Goal: Task Accomplishment & Management: Manage account settings

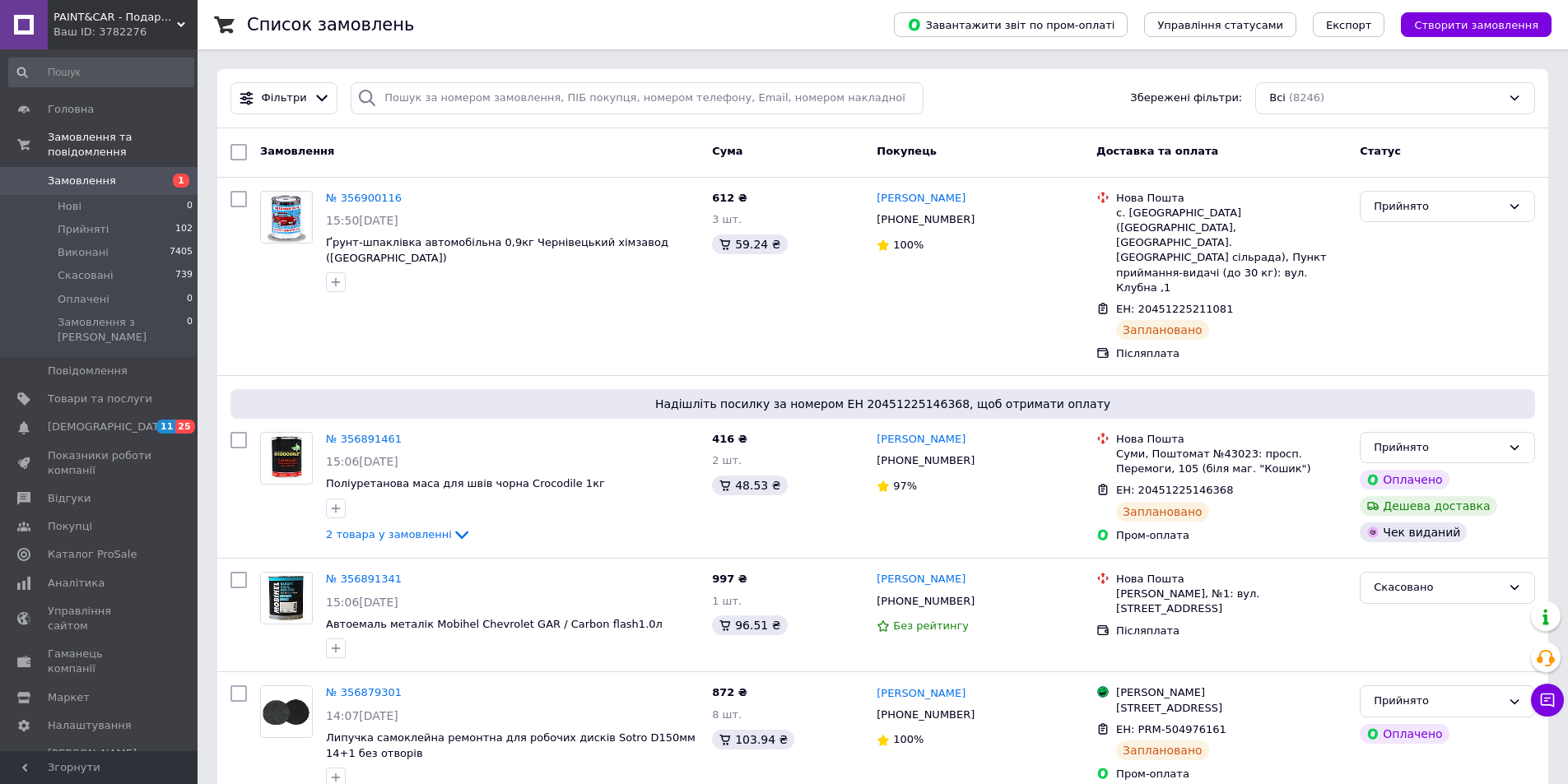
click at [107, 173] on span "Замовлення" at bounding box center [81, 181] width 68 height 15
click at [105, 173] on span "Замовлення" at bounding box center [81, 181] width 68 height 15
click at [101, 173] on span "Замовлення" at bounding box center [81, 181] width 68 height 15
click at [82, 173] on span "Замовлення" at bounding box center [81, 181] width 68 height 15
click at [99, 174] on link "Замовлення 1" at bounding box center [101, 181] width 203 height 28
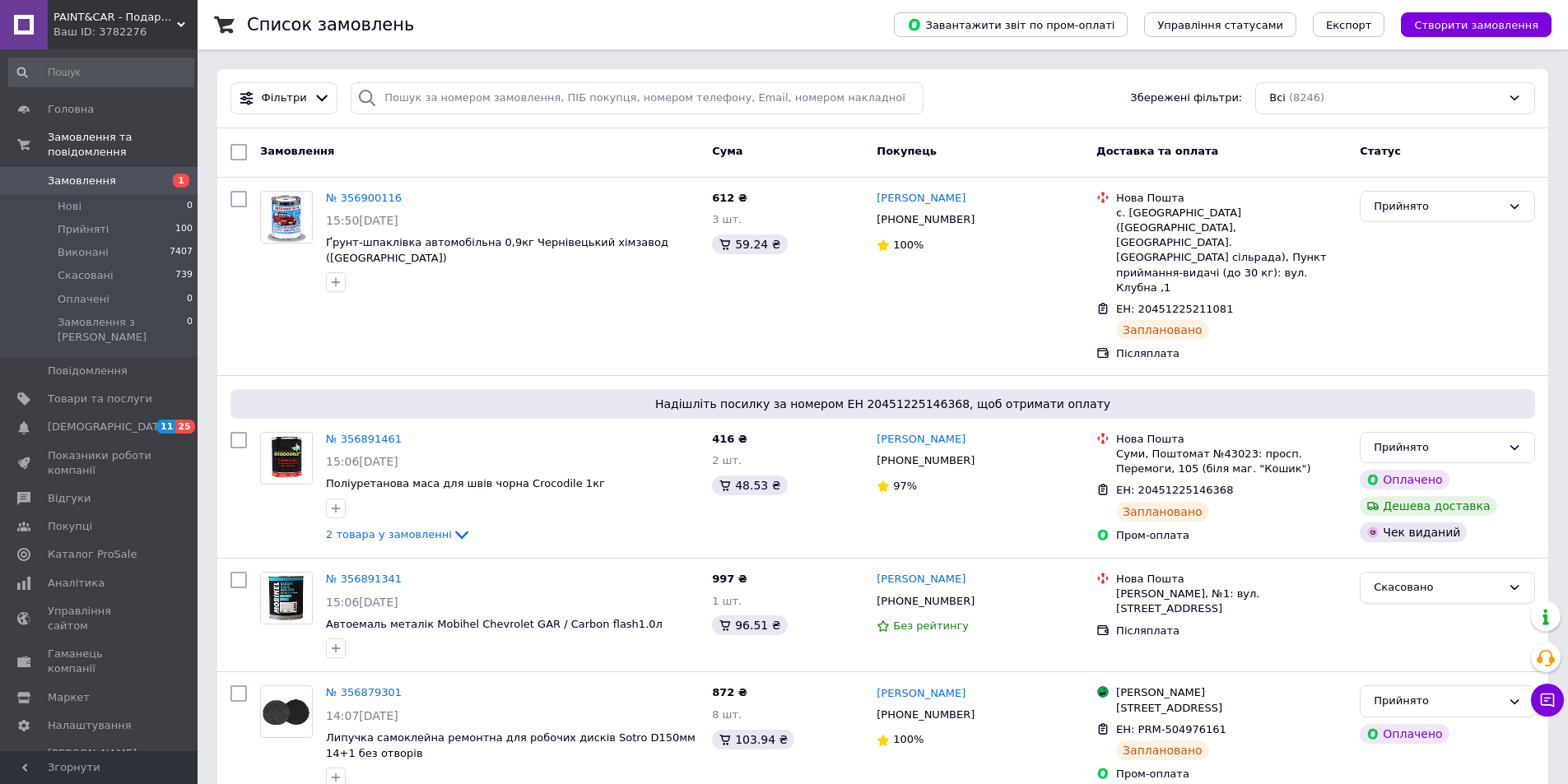
click at [133, 173] on span "Замовлення" at bounding box center [99, 181] width 104 height 15
click at [73, 173] on span "Замовлення" at bounding box center [81, 181] width 68 height 15
click at [77, 173] on span "Замовлення" at bounding box center [81, 181] width 68 height 15
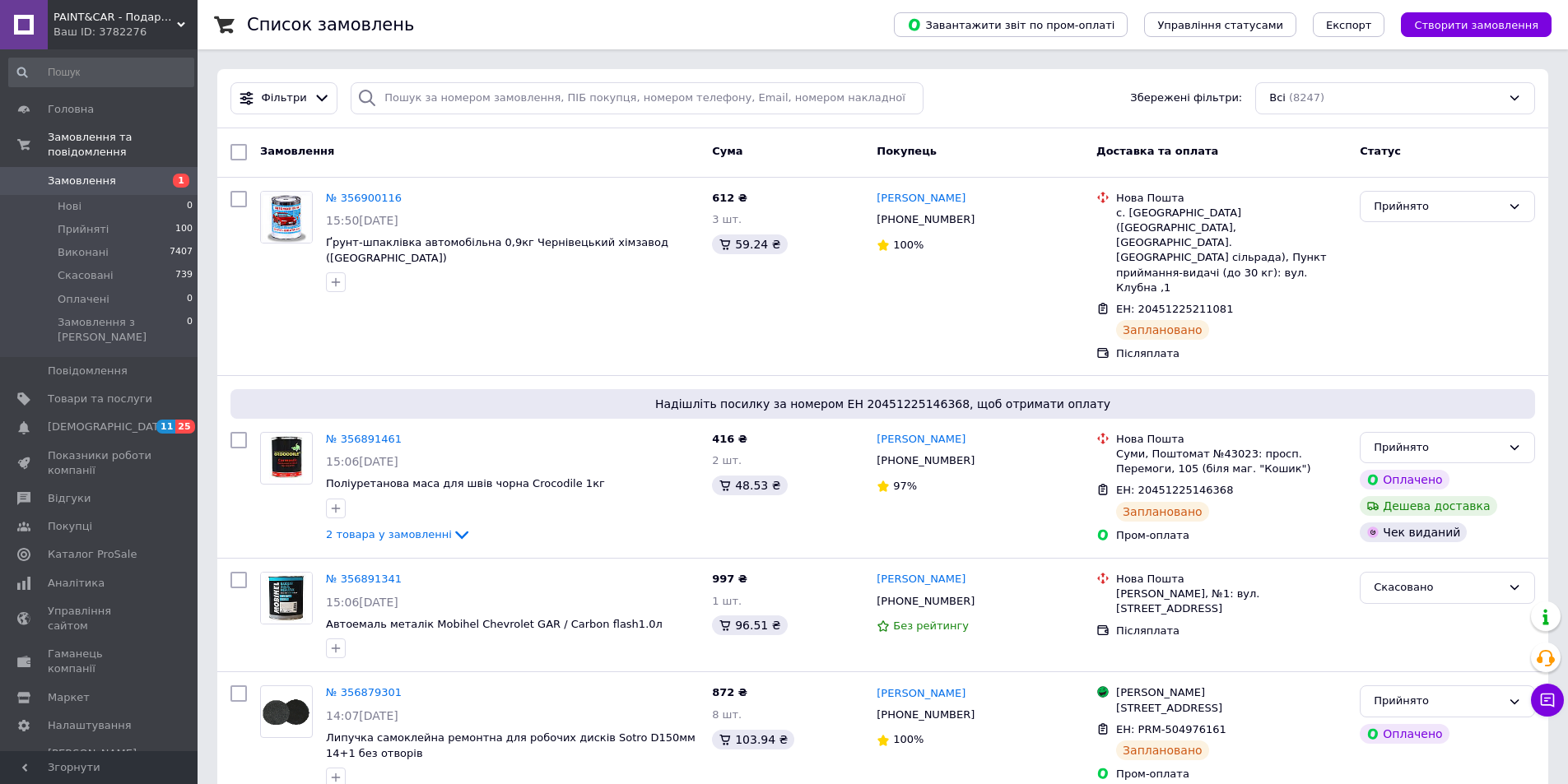
click at [81, 173] on span "Замовлення" at bounding box center [81, 181] width 68 height 15
click at [88, 173] on span "Замовлення" at bounding box center [81, 181] width 68 height 15
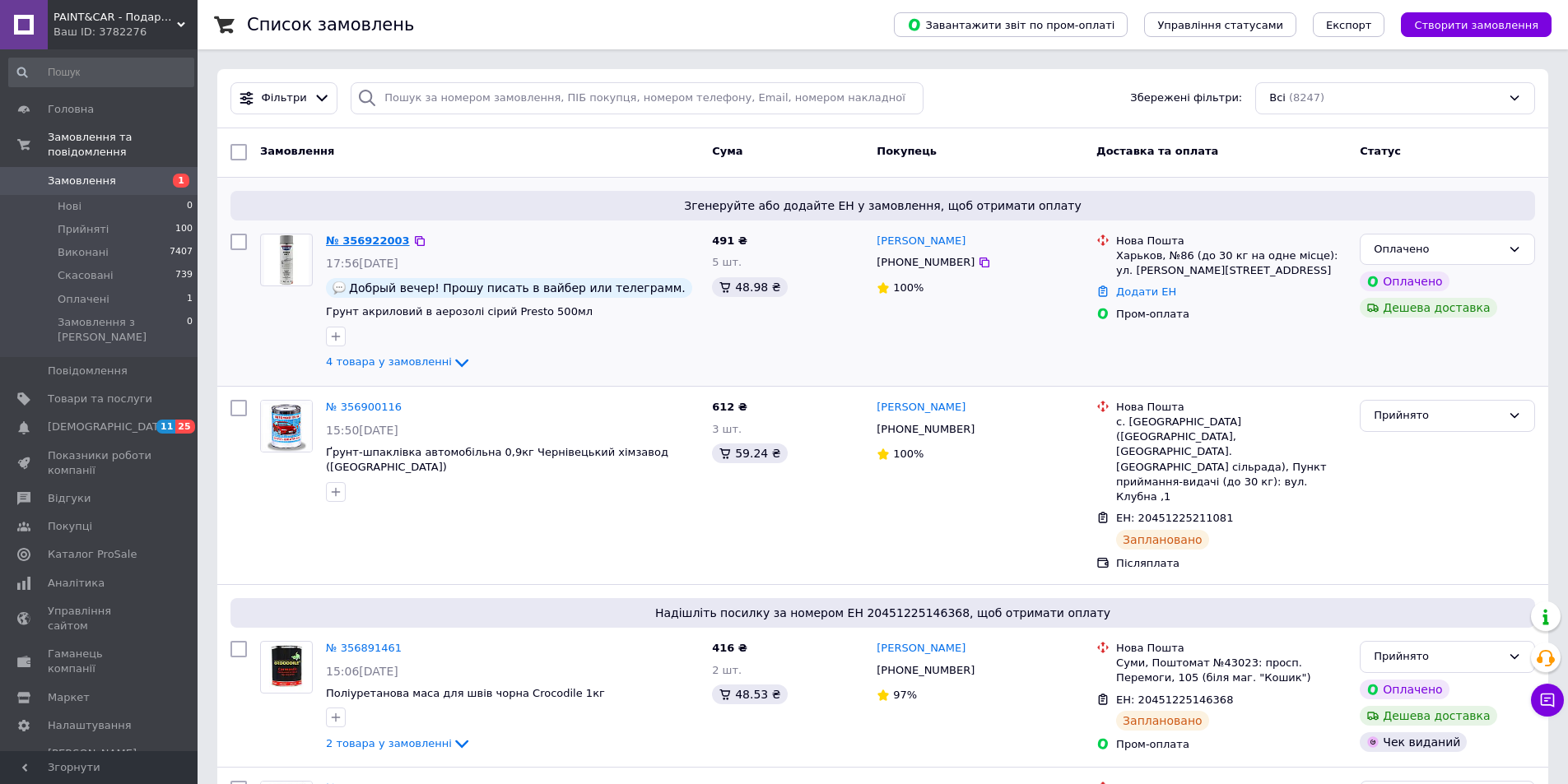
click at [367, 247] on link "№ 356922003" at bounding box center [368, 241] width 84 height 12
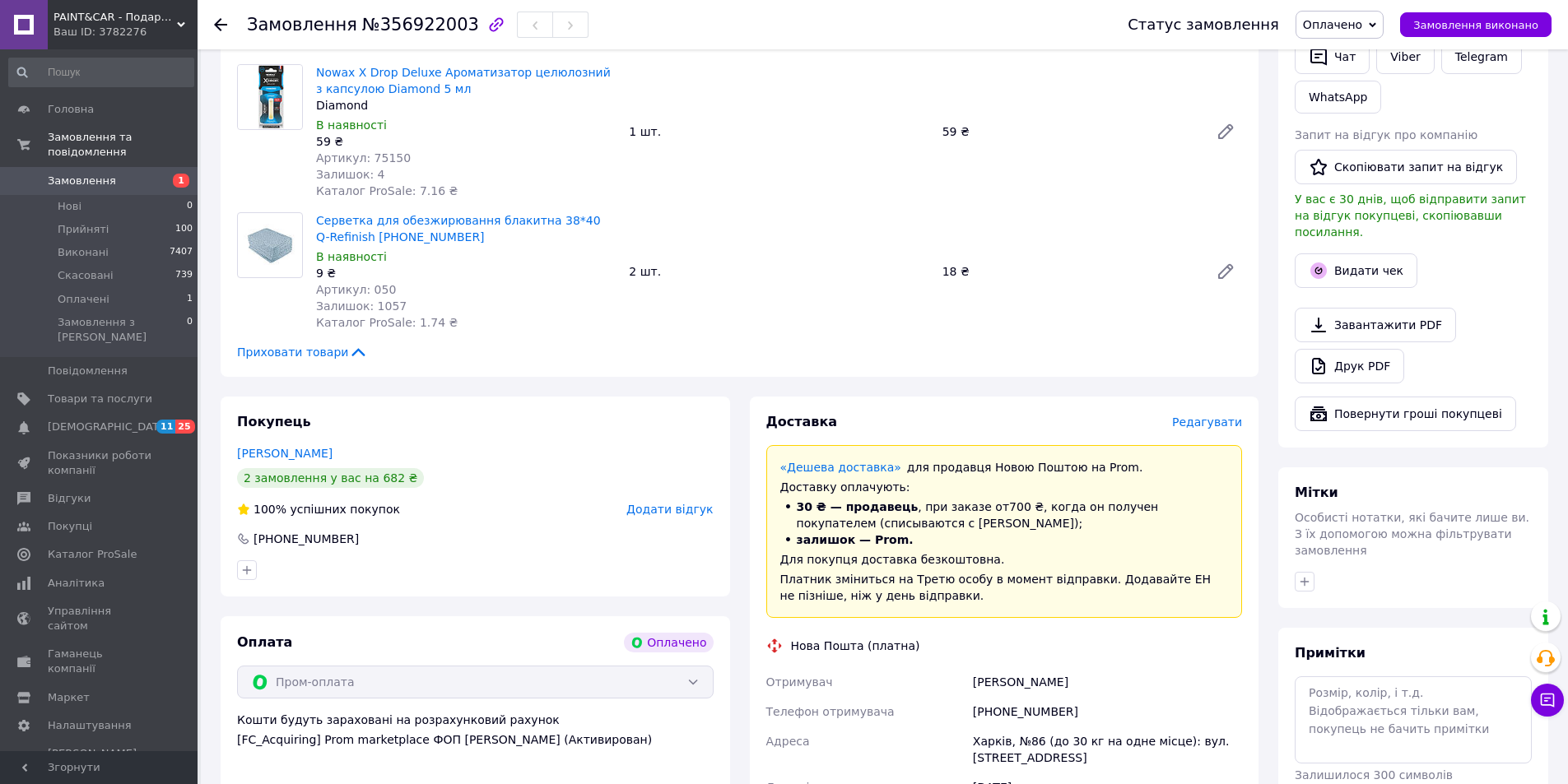
scroll to position [823, 0]
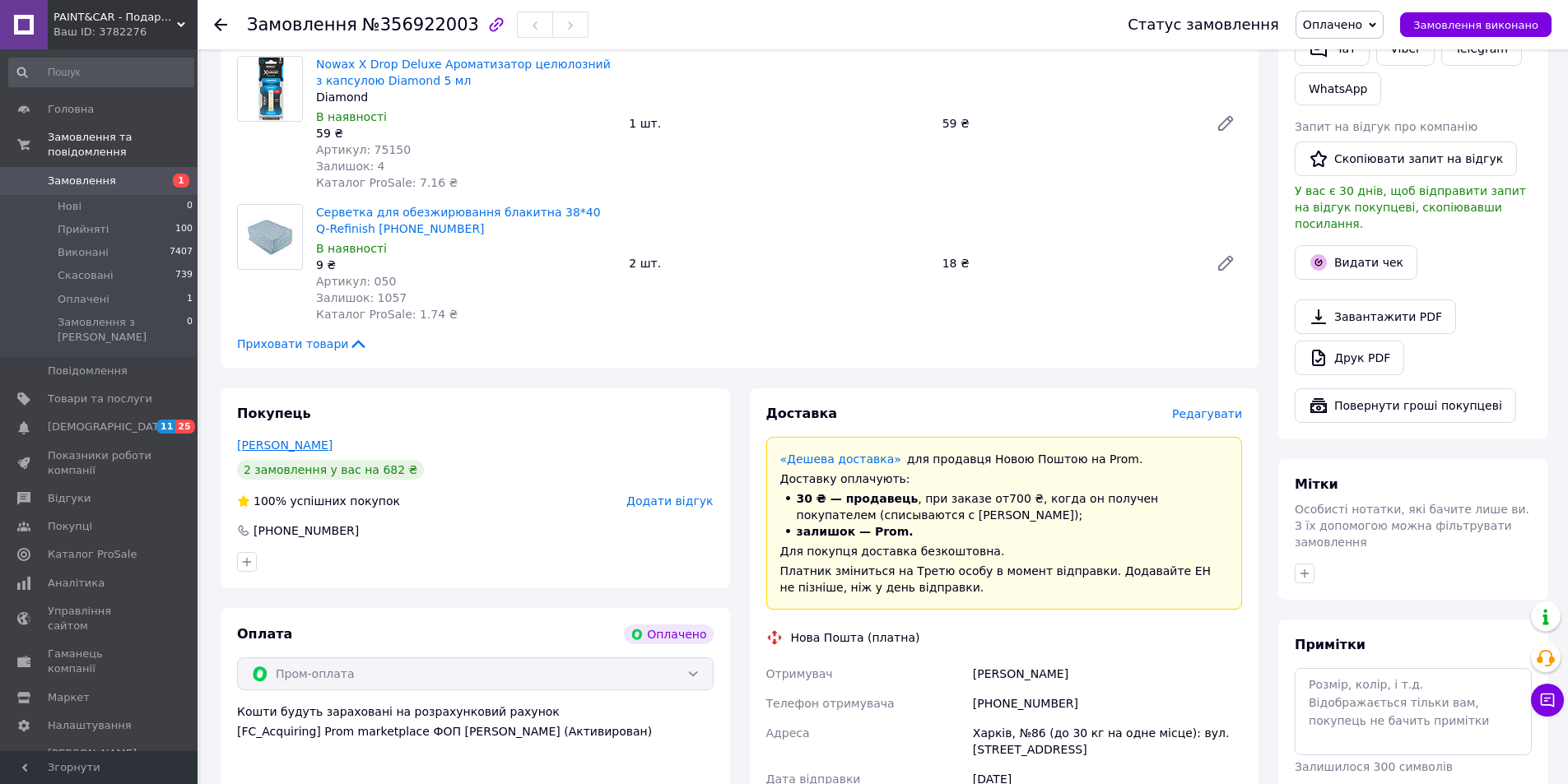
drag, startPoint x: 345, startPoint y: 428, endPoint x: 238, endPoint y: 431, distance: 107.0
click at [238, 437] on div "[PERSON_NAME]" at bounding box center [475, 444] width 477 height 16
copy link "[PERSON_NAME]"
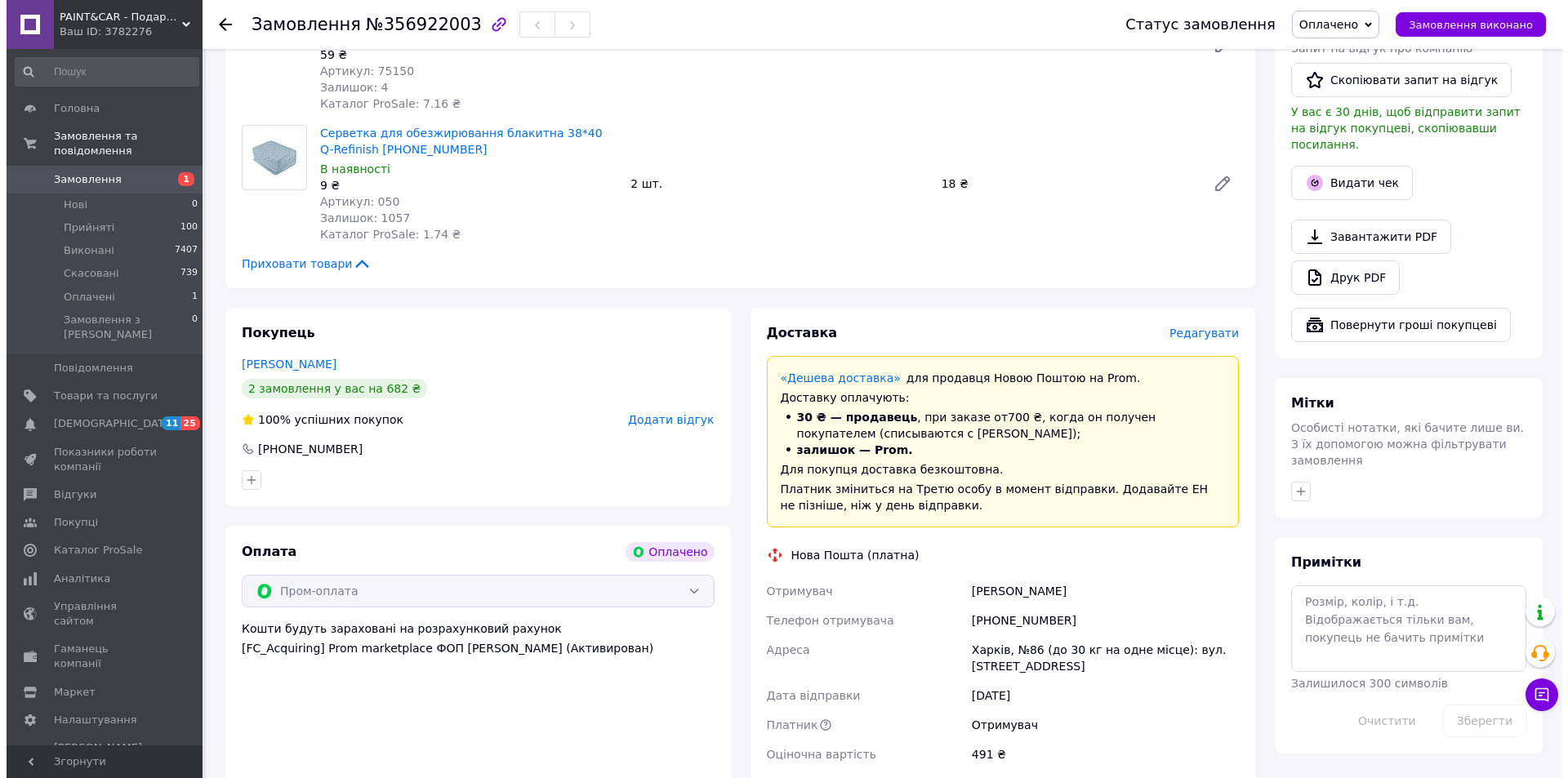
scroll to position [898, 0]
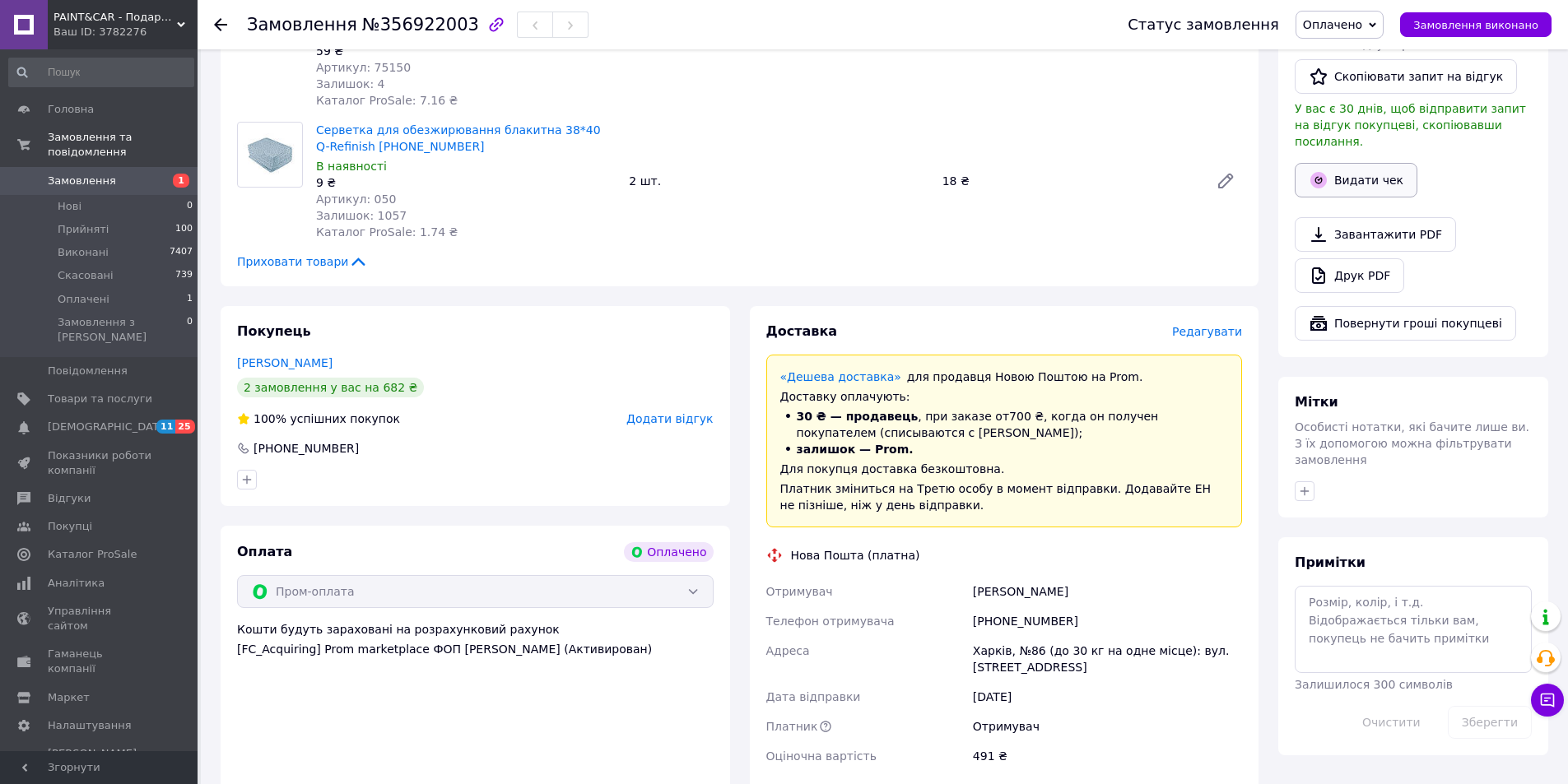
click at [1338, 163] on button "Видати чек" at bounding box center [1355, 180] width 122 height 34
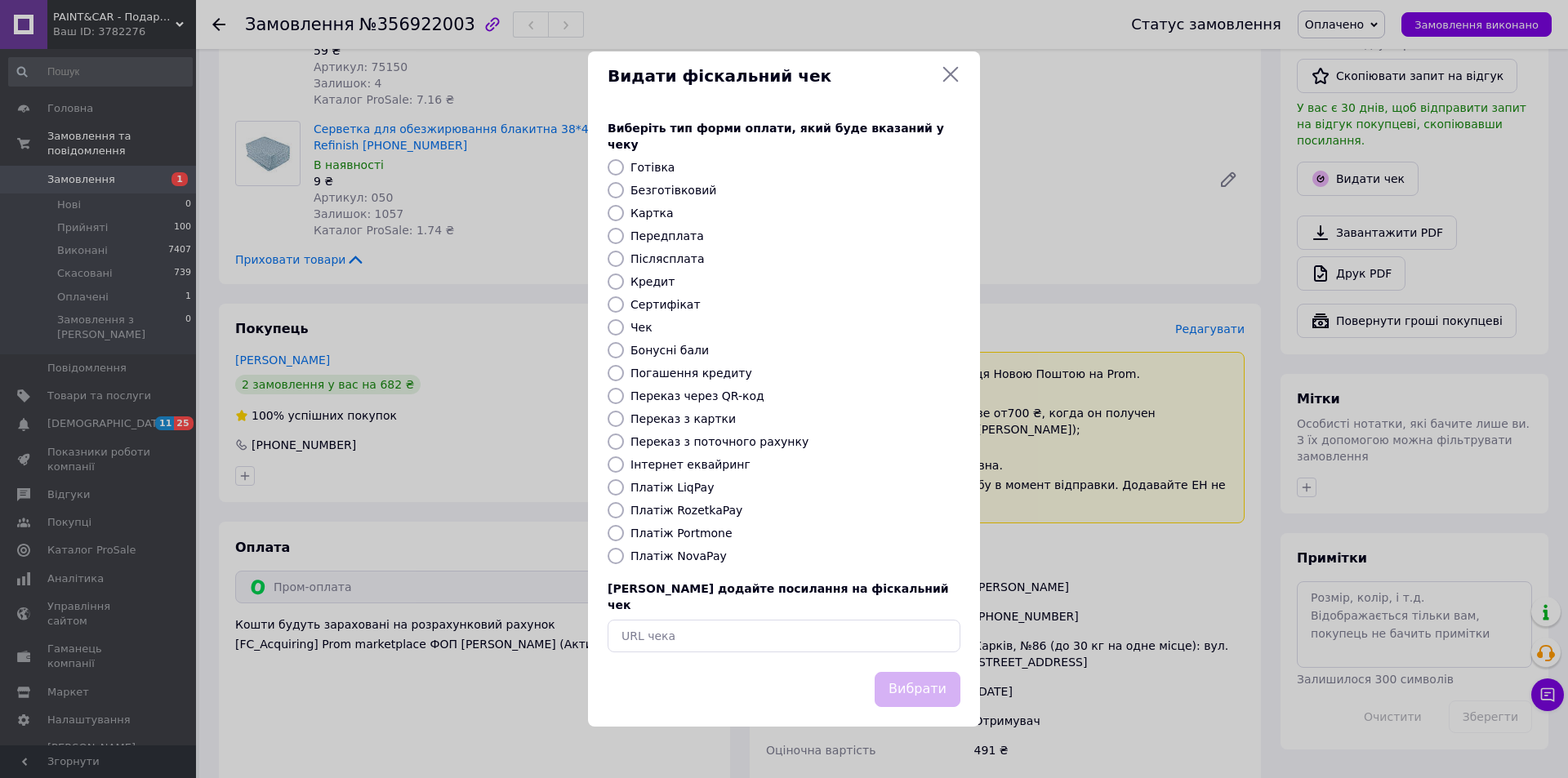
click at [677, 192] on label "Безготівковий" at bounding box center [673, 190] width 86 height 13
click at [624, 192] on input "Безготівковий" at bounding box center [615, 190] width 16 height 16
radio input "true"
click at [918, 672] on button "Вибрати" at bounding box center [917, 689] width 86 height 35
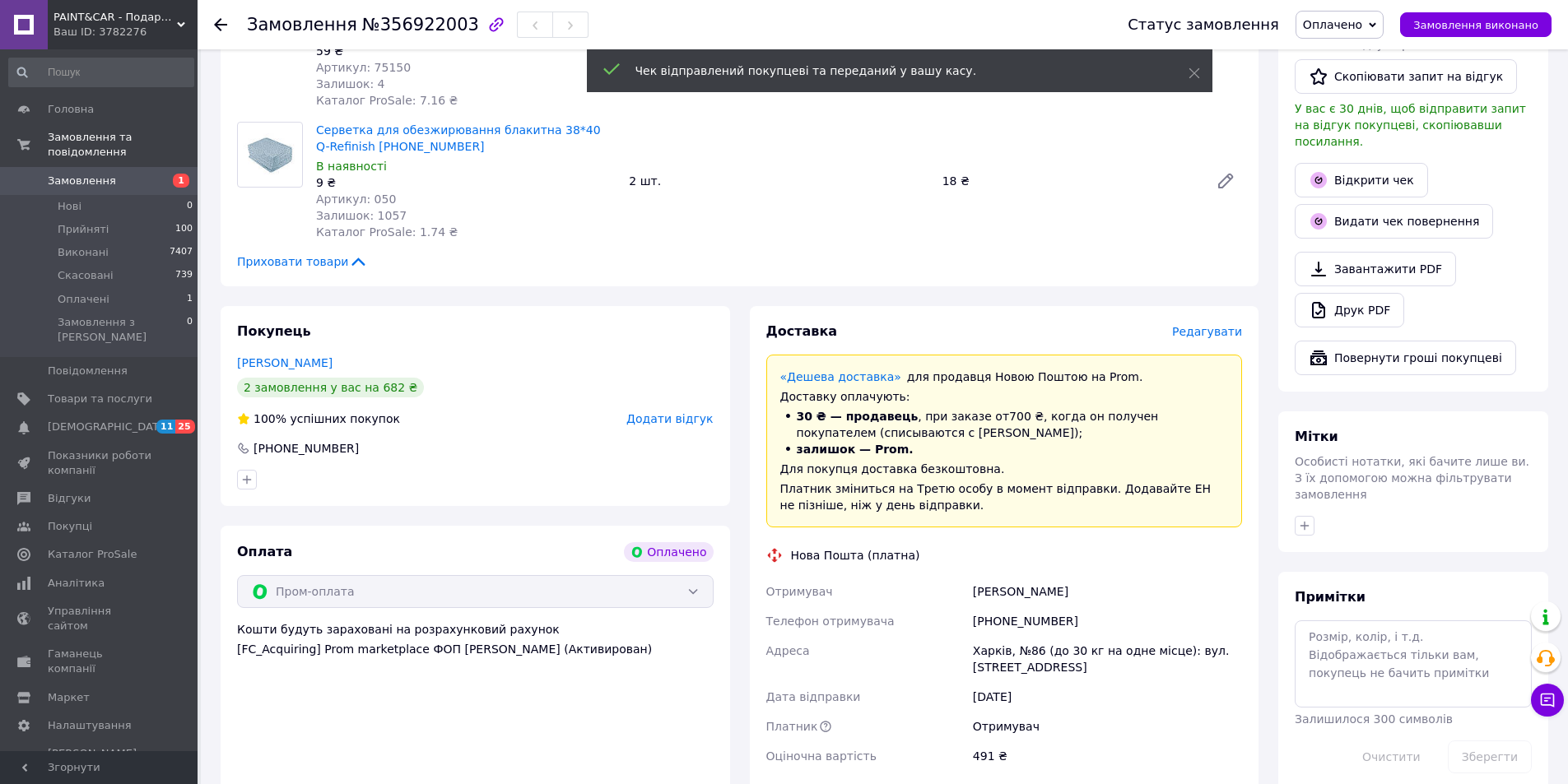
click at [1231, 325] on span "Редагувати" at bounding box center [1207, 331] width 70 height 13
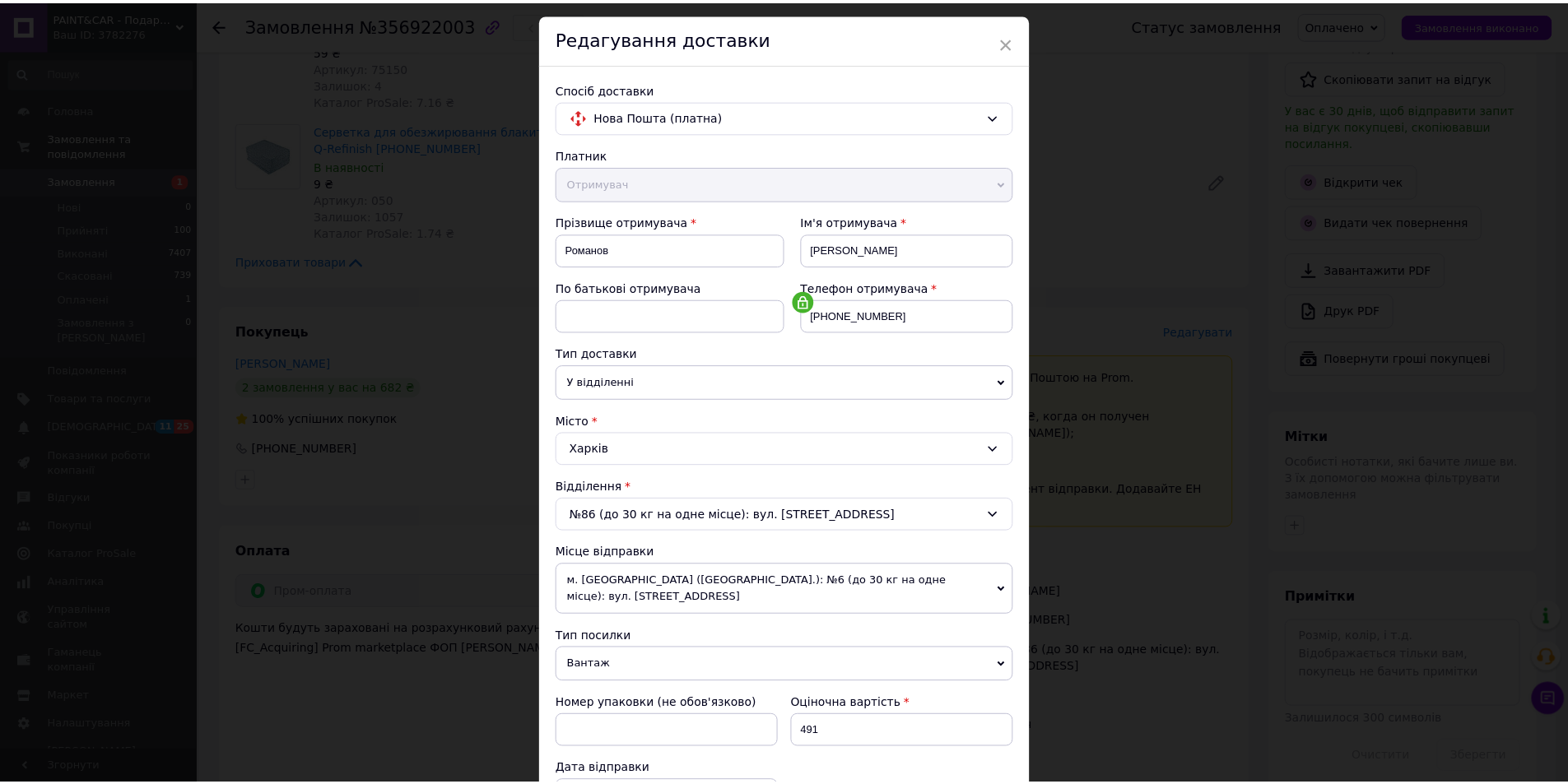
scroll to position [309, 0]
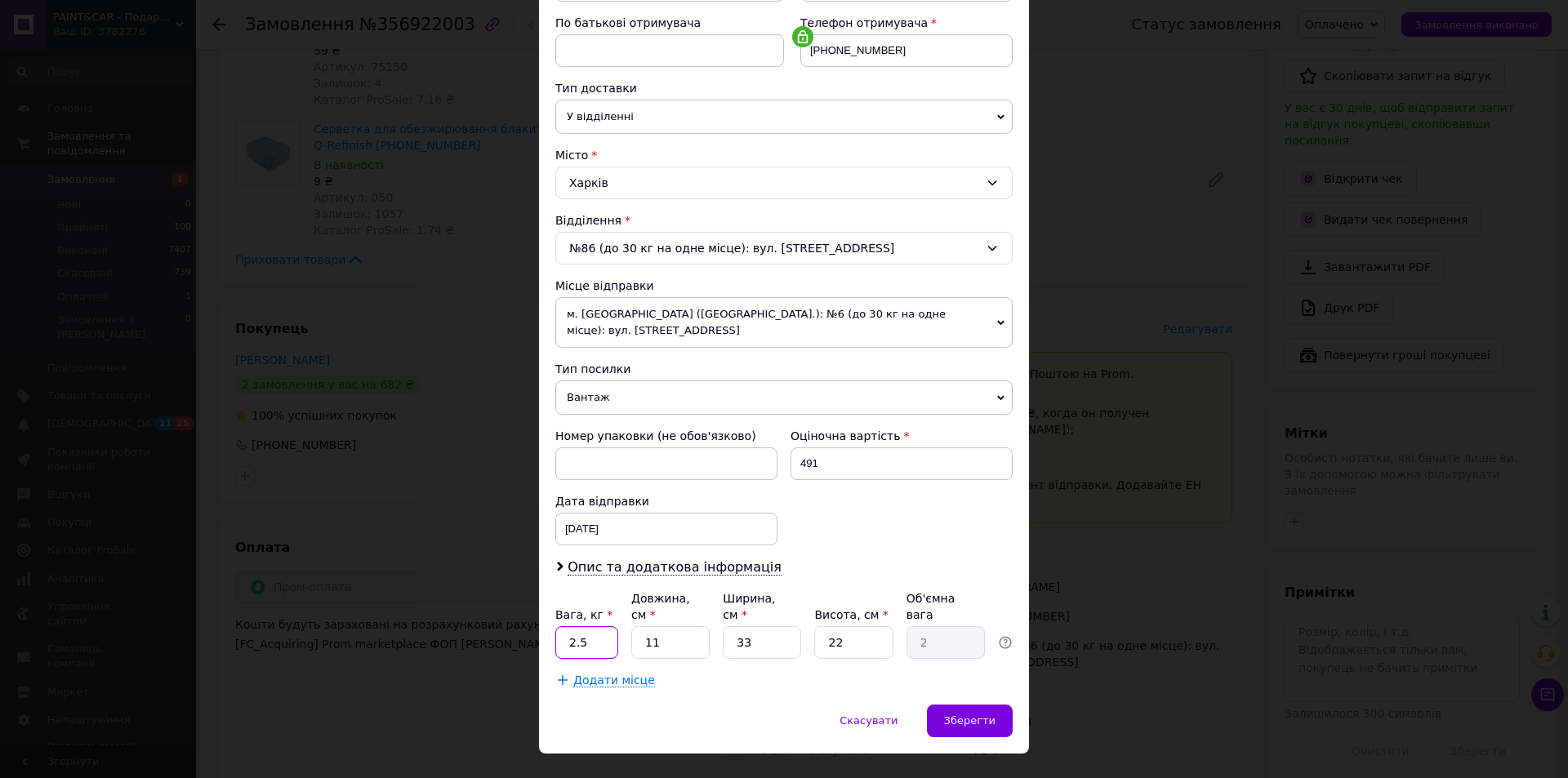
drag, startPoint x: 589, startPoint y: 604, endPoint x: 538, endPoint y: 621, distance: 53.8
click at [539, 621] on div "Спосіб доставки Нова Пошта (платна) Платник Отримувач Відправник Прізвище отрим…" at bounding box center [783, 253] width 490 height 904
type input "1"
drag, startPoint x: 760, startPoint y: 610, endPoint x: 730, endPoint y: 617, distance: 30.8
click at [730, 626] on input "33" at bounding box center [761, 642] width 78 height 33
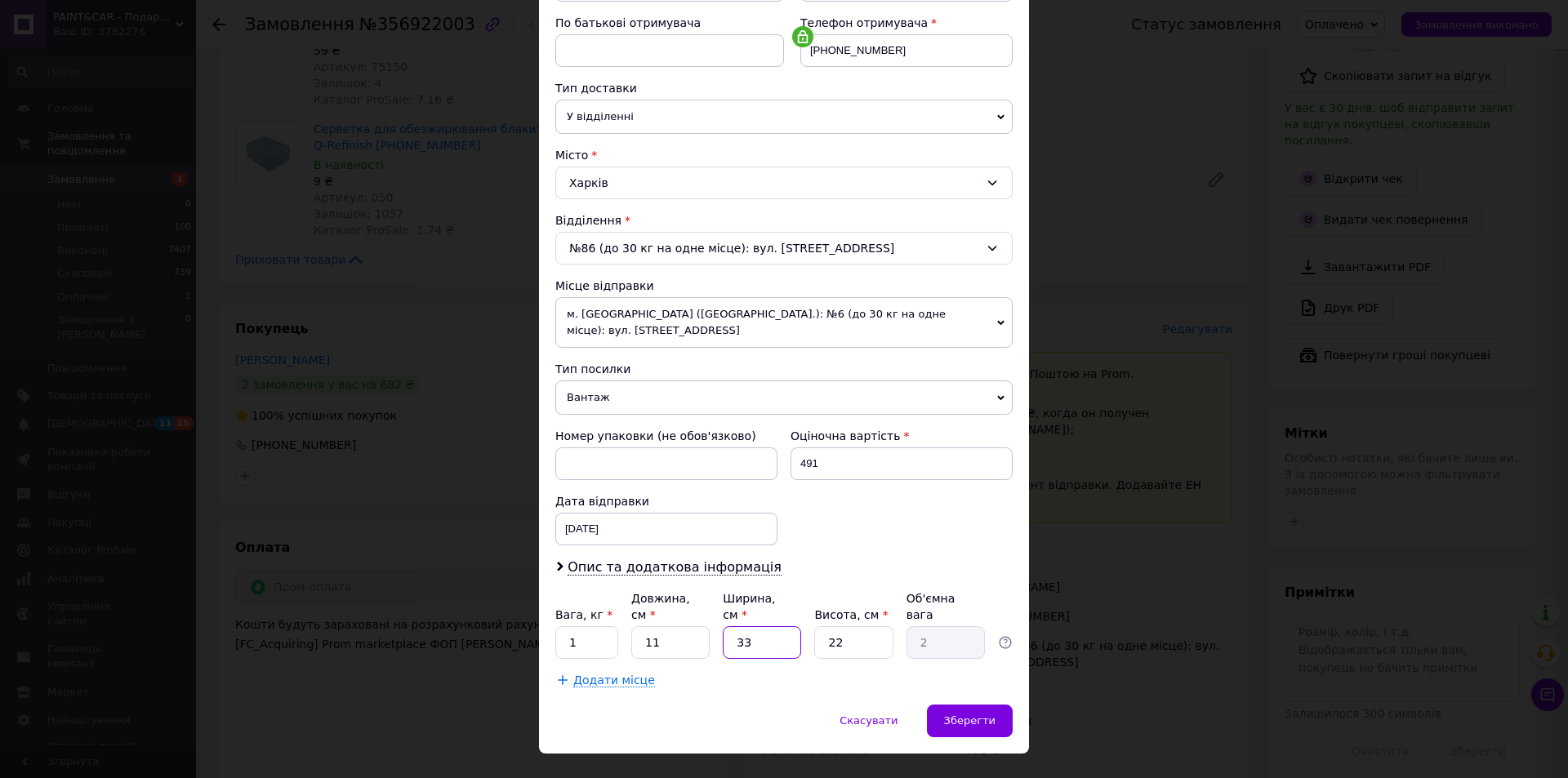
type input "2"
type input "0.12"
type input "20"
type input "1.21"
type input "20"
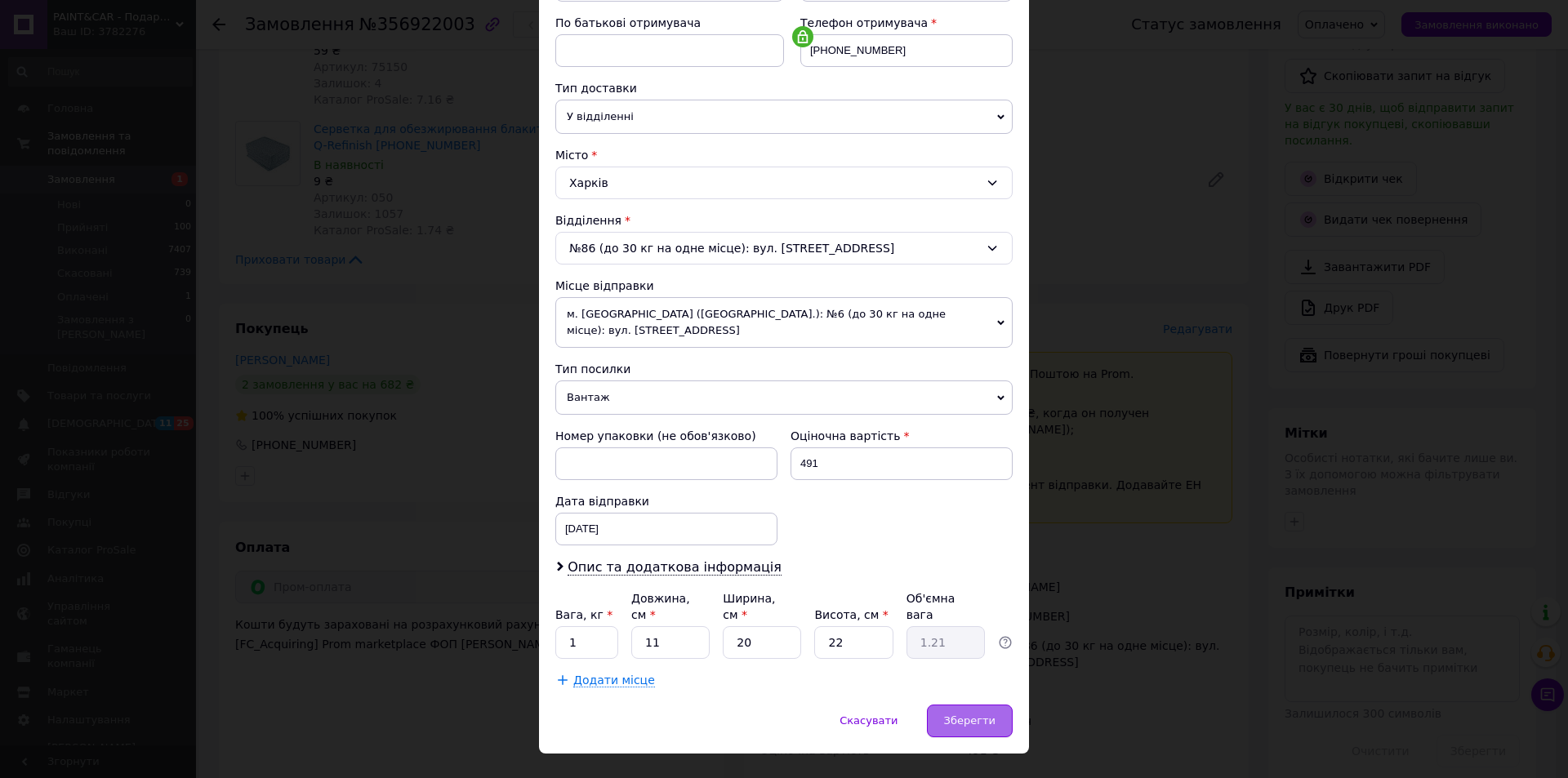
click at [954, 714] on span "Зберегти" at bounding box center [969, 720] width 52 height 12
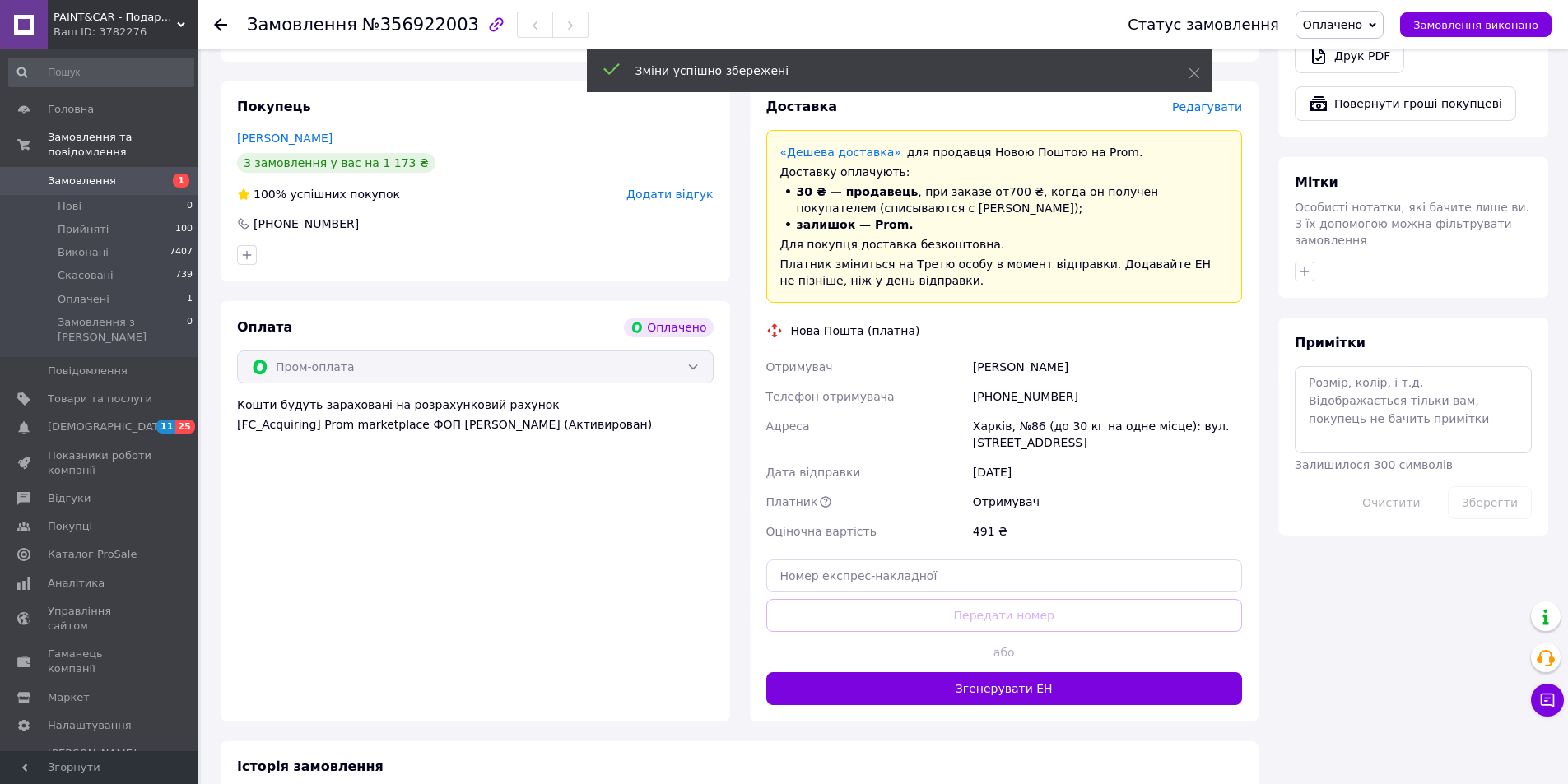
scroll to position [1151, 0]
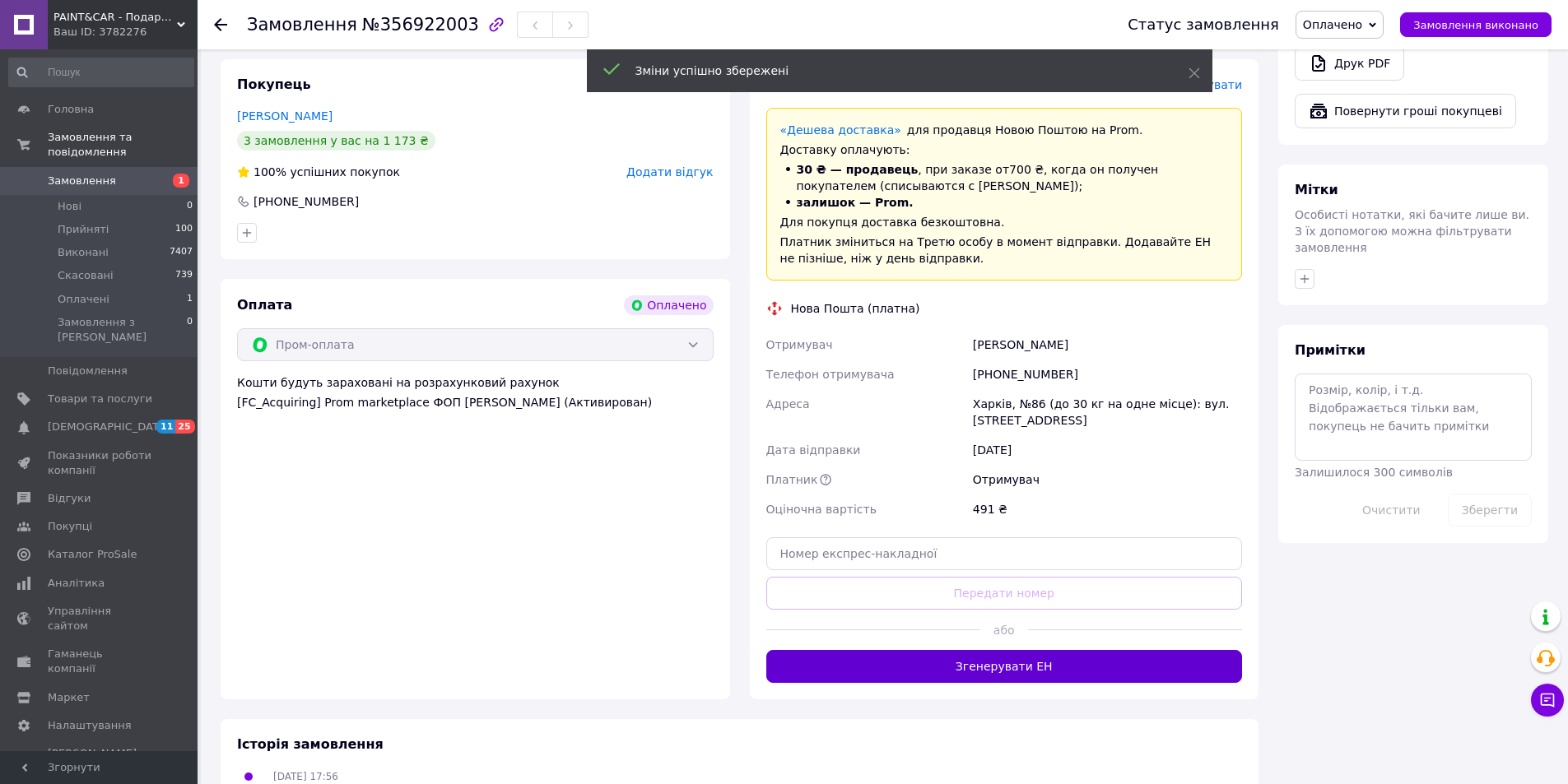
click at [940, 650] on button "Згенерувати ЕН" at bounding box center [1004, 666] width 477 height 33
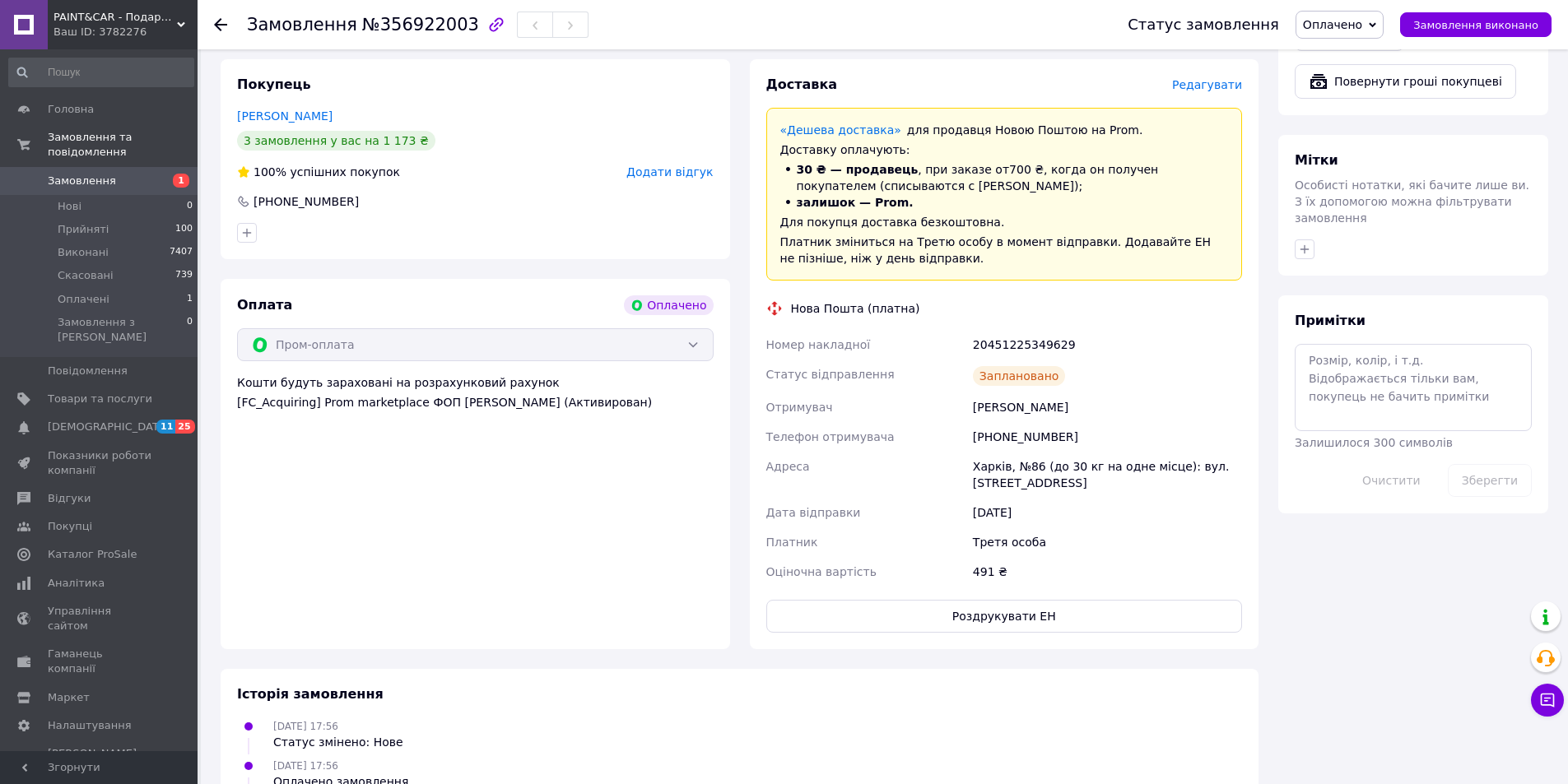
click at [94, 173] on span "Замовлення" at bounding box center [81, 181] width 68 height 15
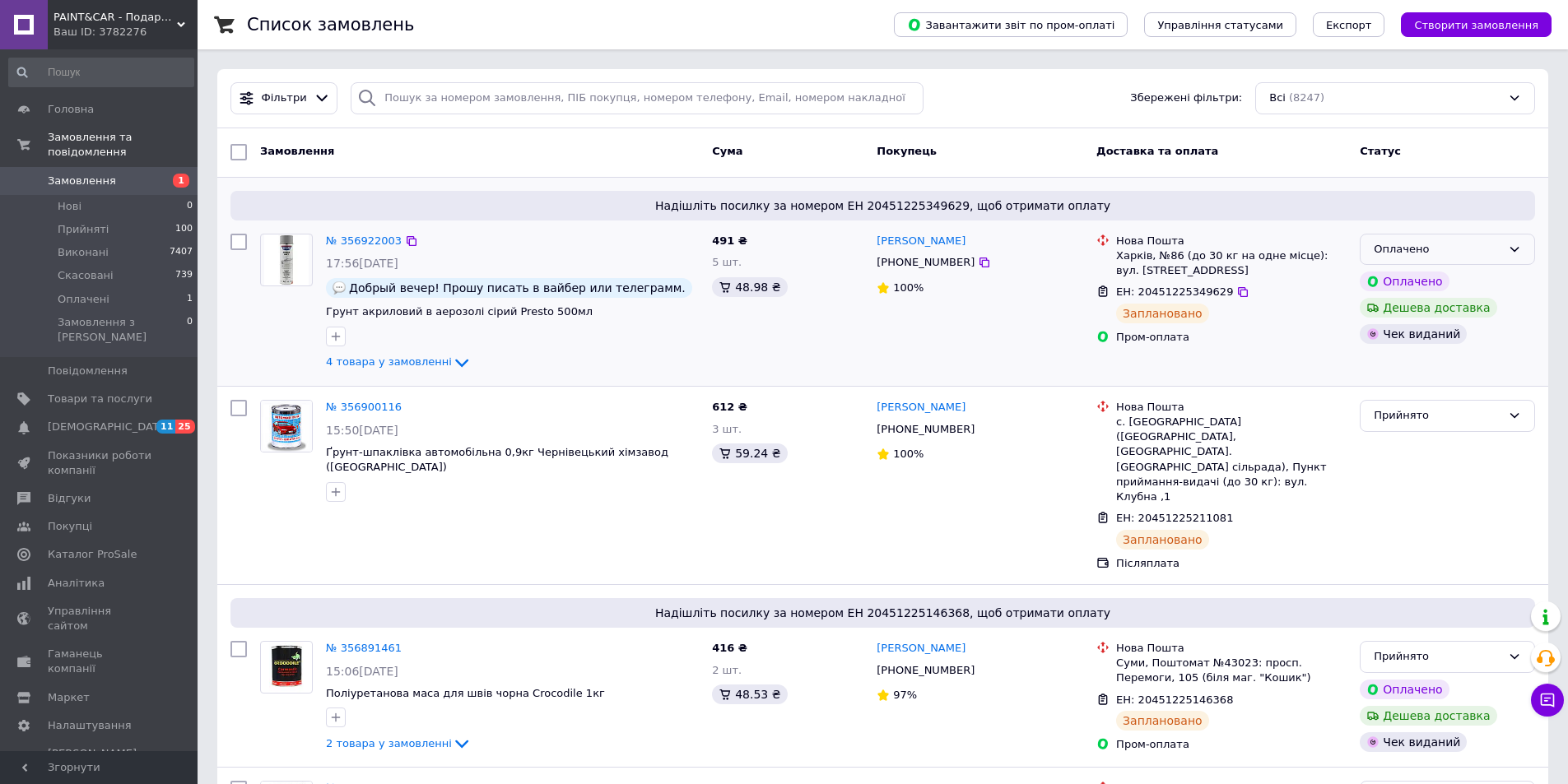
drag, startPoint x: 1515, startPoint y: 251, endPoint x: 1494, endPoint y: 259, distance: 22.5
click at [1513, 251] on icon at bounding box center [1515, 249] width 9 height 5
click at [1475, 279] on li "Прийнято" at bounding box center [1447, 283] width 173 height 30
